Goal: Navigation & Orientation: Find specific page/section

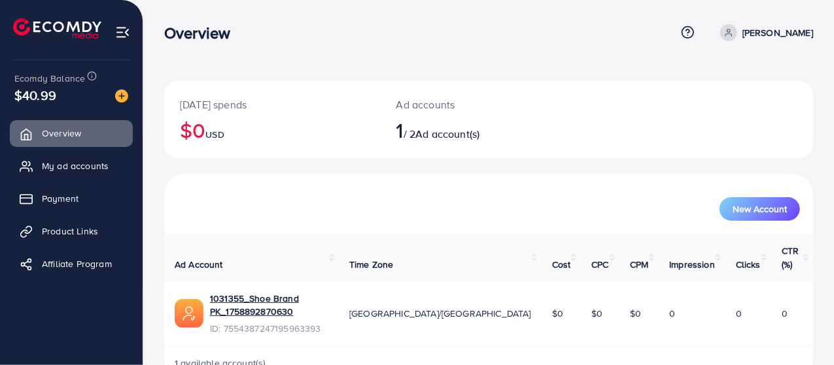
scroll to position [9, 0]
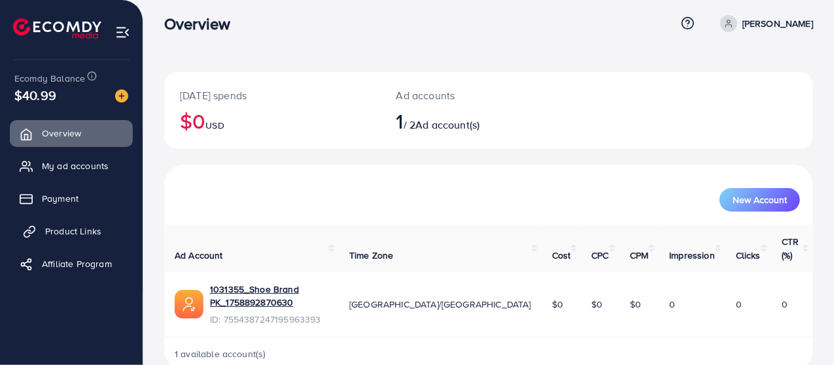
click at [105, 227] on link "Product Links" at bounding box center [71, 231] width 123 height 26
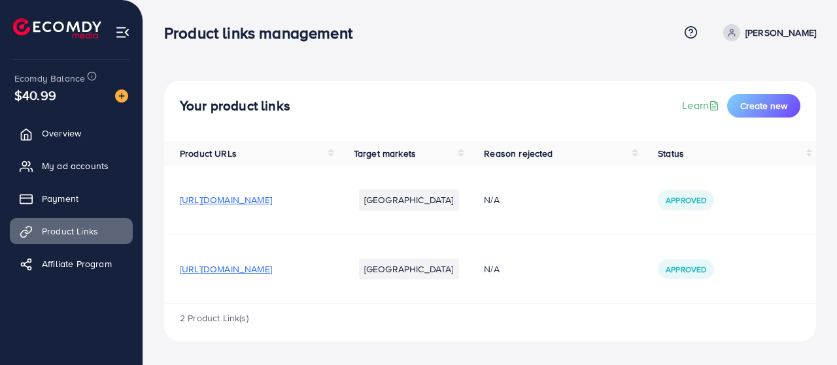
click at [476, 341] on div "2 Product Link(s)" at bounding box center [490, 323] width 652 height 38
click at [44, 201] on link "Payment" at bounding box center [71, 199] width 123 height 26
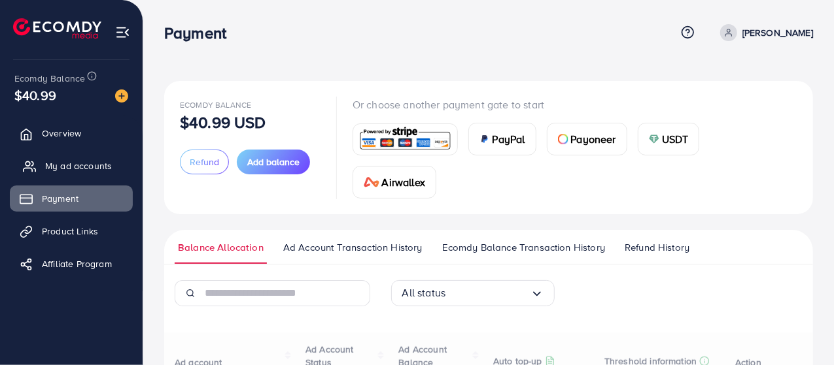
click at [55, 170] on span "My ad accounts" at bounding box center [78, 166] width 67 height 13
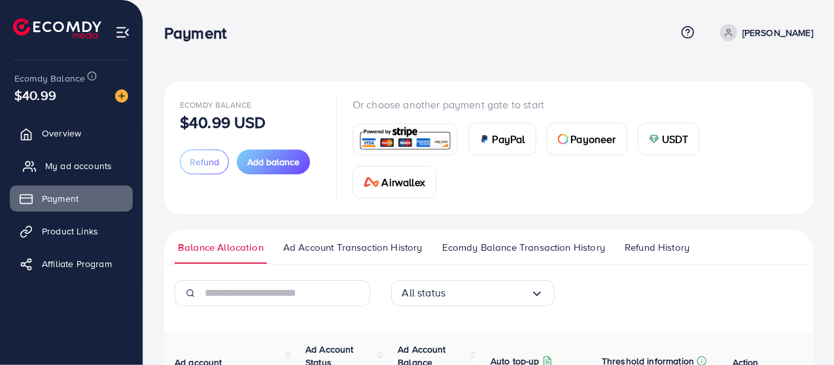
click at [93, 164] on span "My ad accounts" at bounding box center [78, 166] width 67 height 13
click at [90, 129] on link "Overview" at bounding box center [71, 133] width 123 height 26
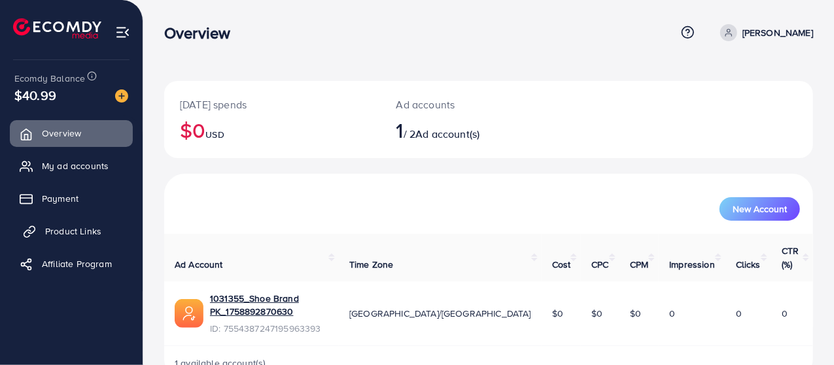
click at [93, 232] on span "Product Links" at bounding box center [73, 231] width 56 height 13
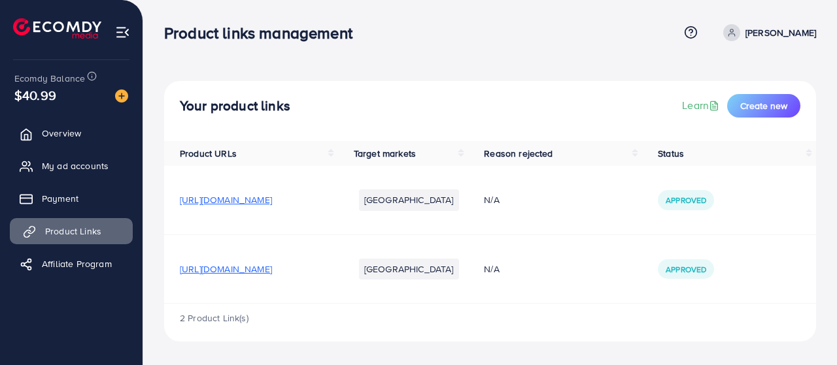
click at [93, 232] on span "Product Links" at bounding box center [73, 231] width 56 height 13
click at [272, 201] on span "[URL][DOMAIN_NAME]" at bounding box center [226, 200] width 92 height 13
click at [127, 28] on img at bounding box center [122, 32] width 15 height 15
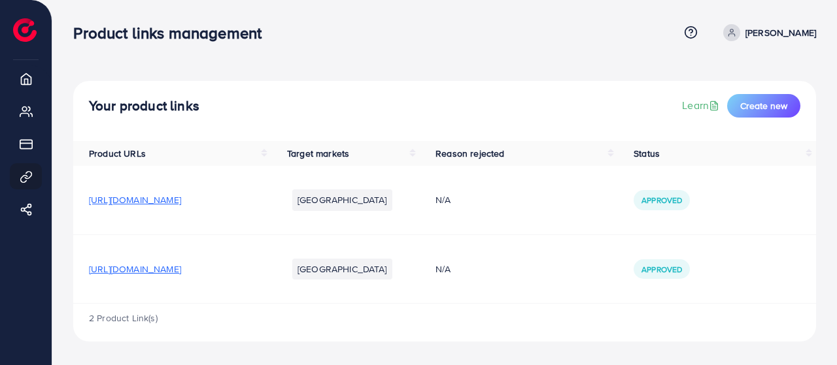
click at [490, 87] on div "Your product links Learn Create new" at bounding box center [444, 111] width 743 height 60
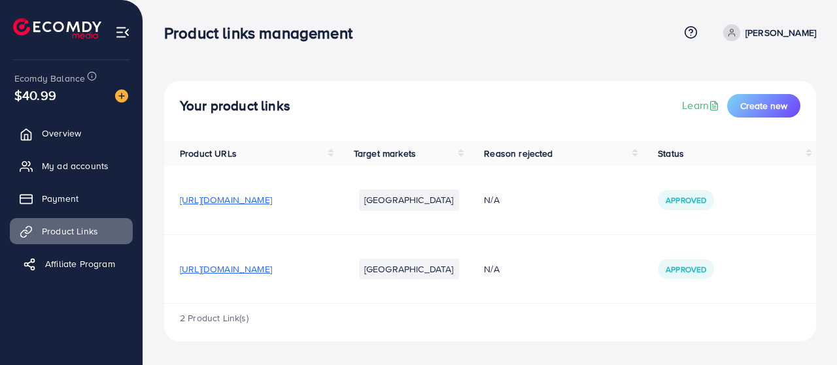
click at [78, 269] on span "Affiliate Program" at bounding box center [80, 264] width 70 height 13
